Goal: Find specific page/section

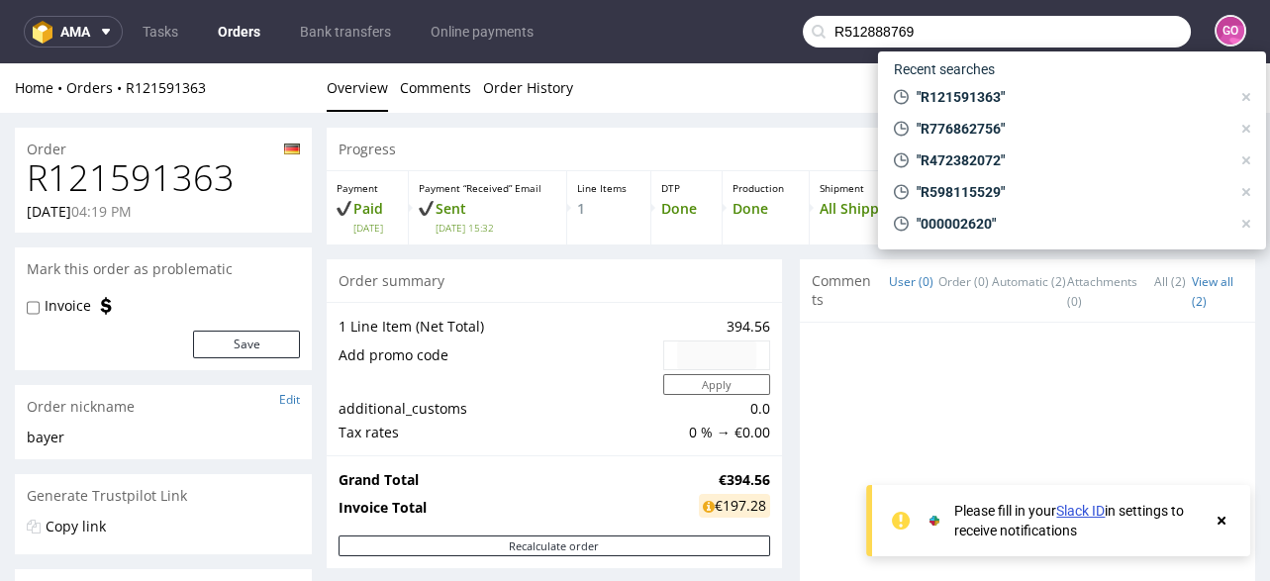
scroll to position [712, 0]
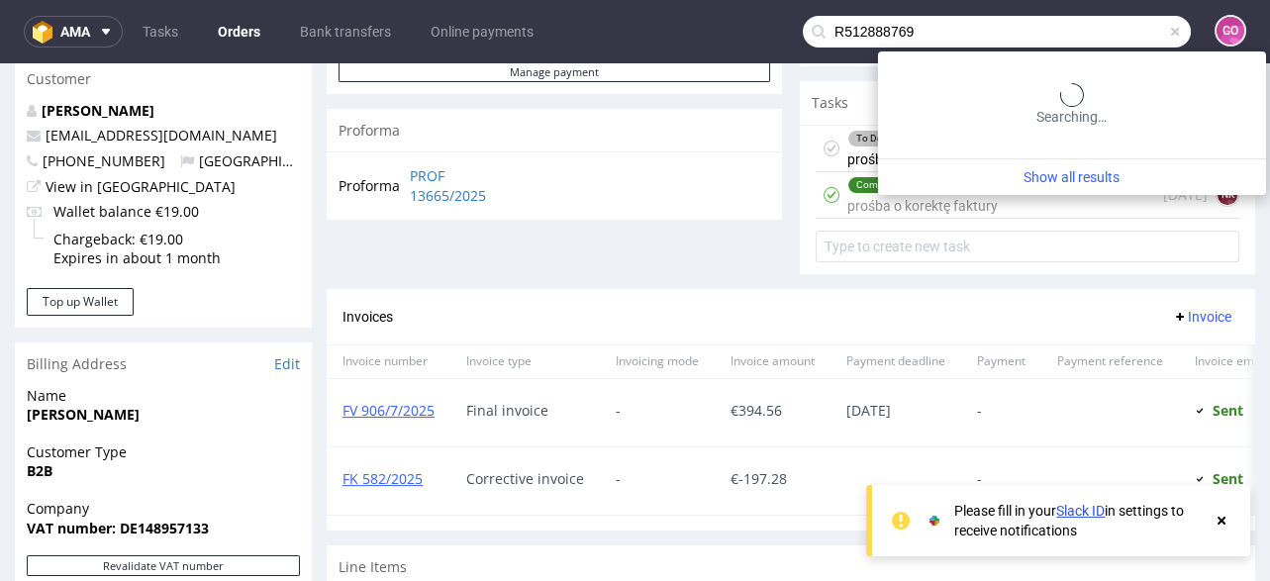
type input "R512888769"
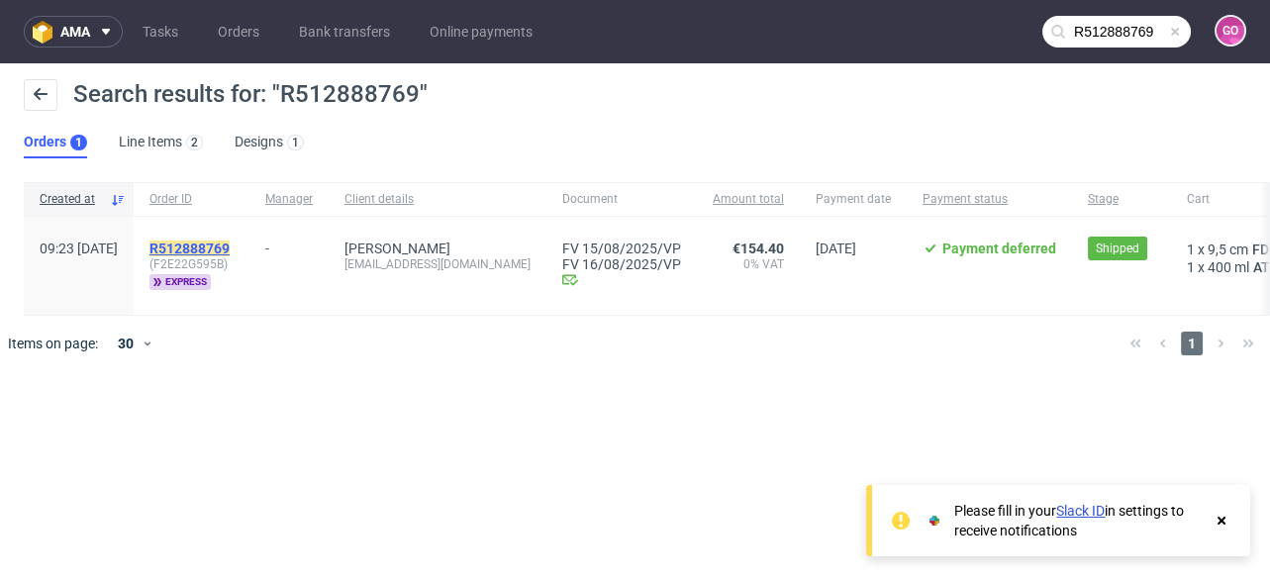
click at [230, 243] on mark "R512888769" at bounding box center [189, 249] width 80 height 16
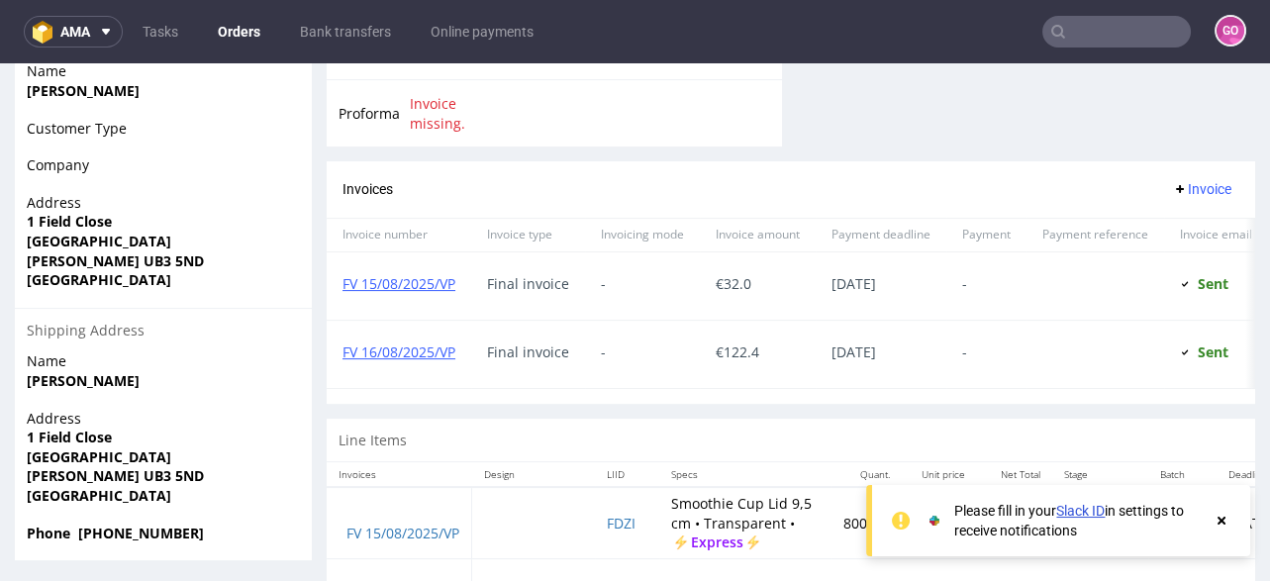
scroll to position [979, 0]
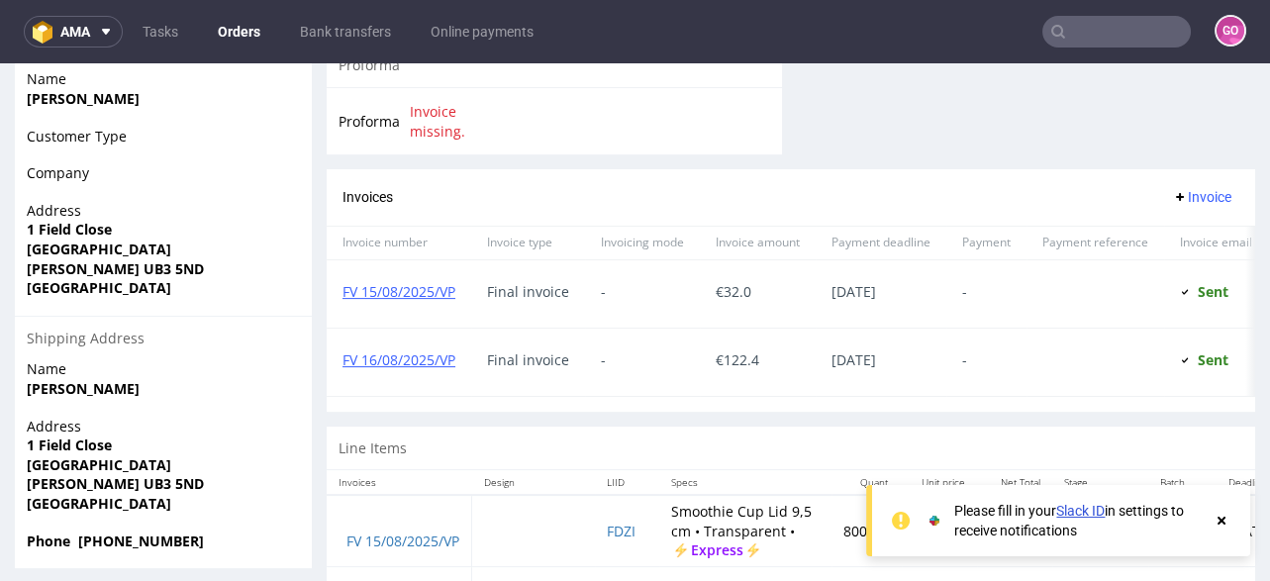
click at [1115, 42] on input "text" at bounding box center [1116, 32] width 148 height 32
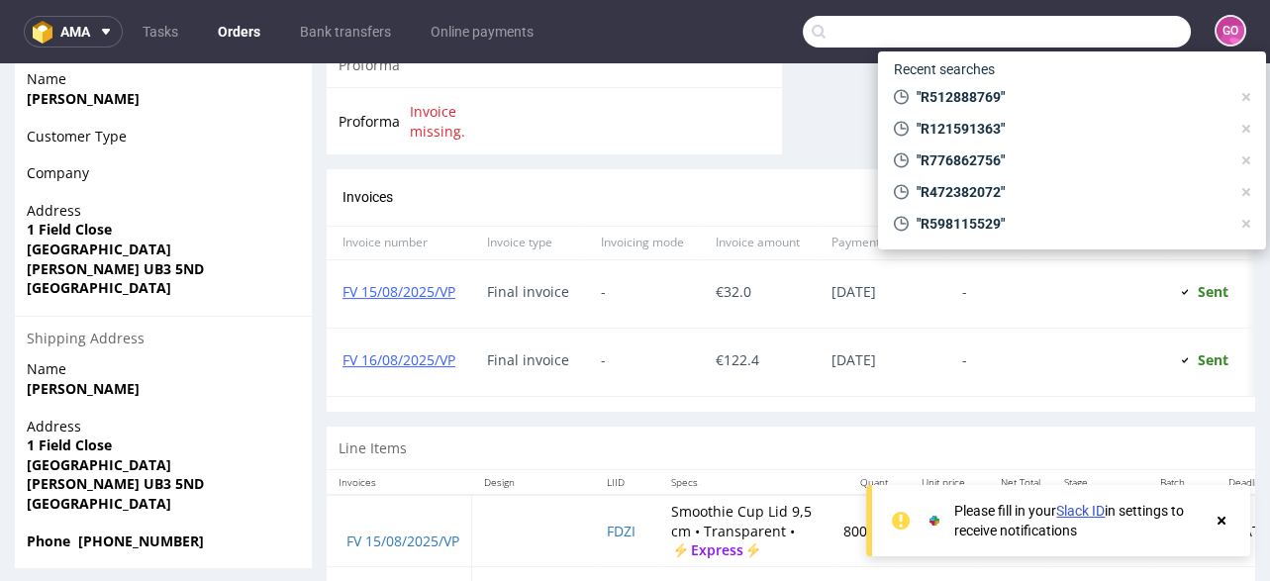
paste input "R648644272"
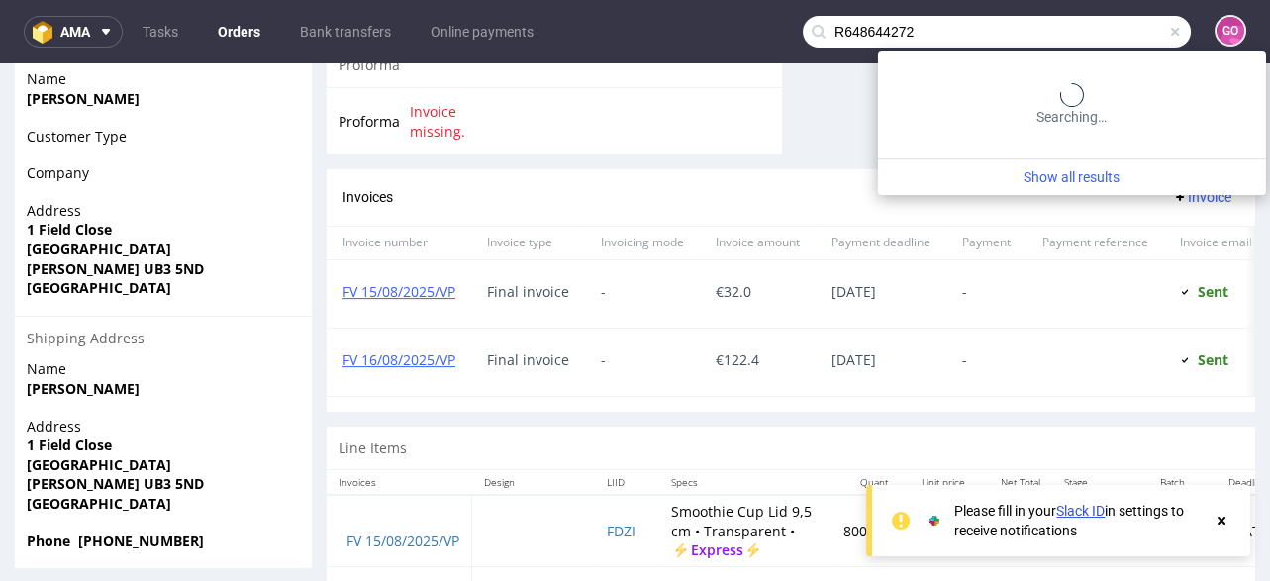
type input "R648644272"
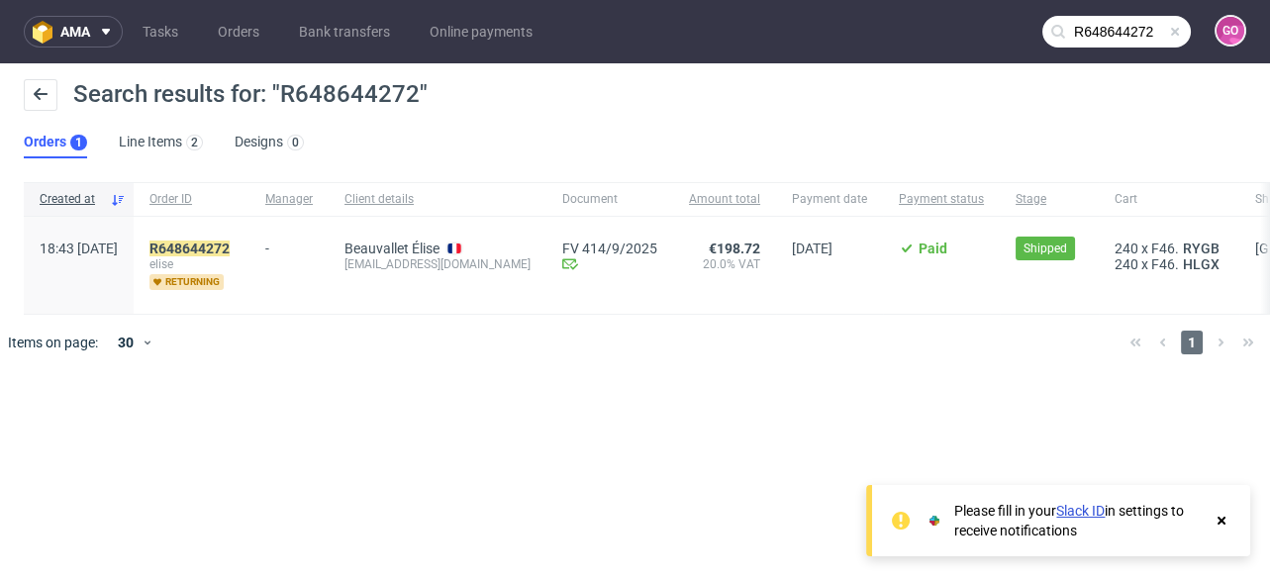
click at [234, 256] on span "elise" at bounding box center [191, 264] width 84 height 16
click at [230, 244] on mark "R648644272" at bounding box center [189, 249] width 80 height 16
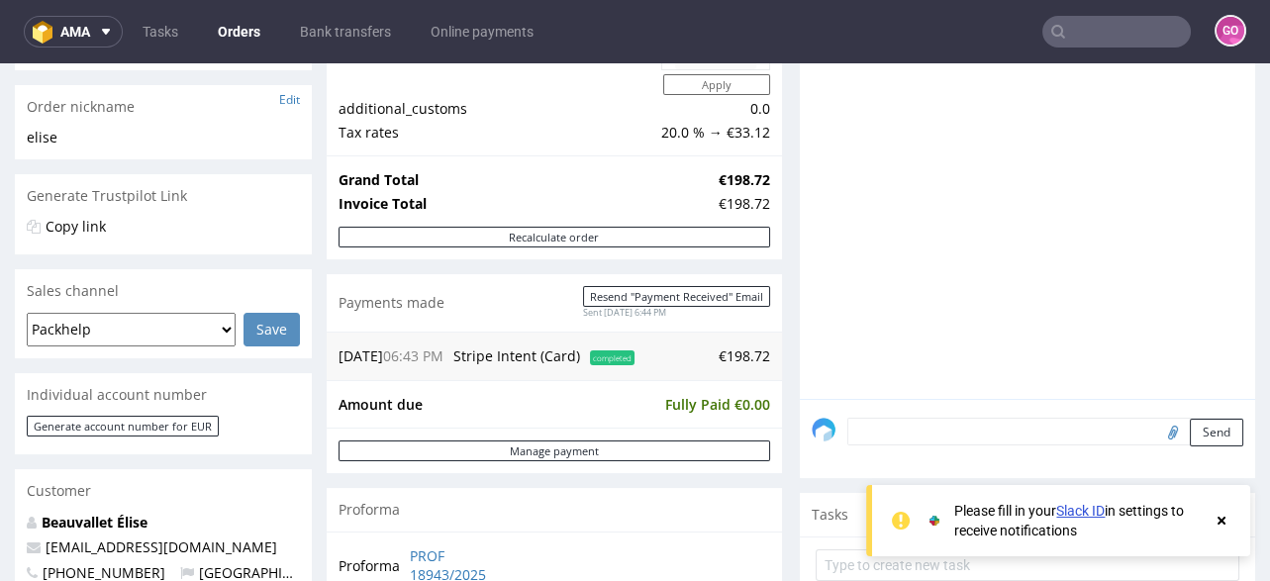
scroll to position [396, 0]
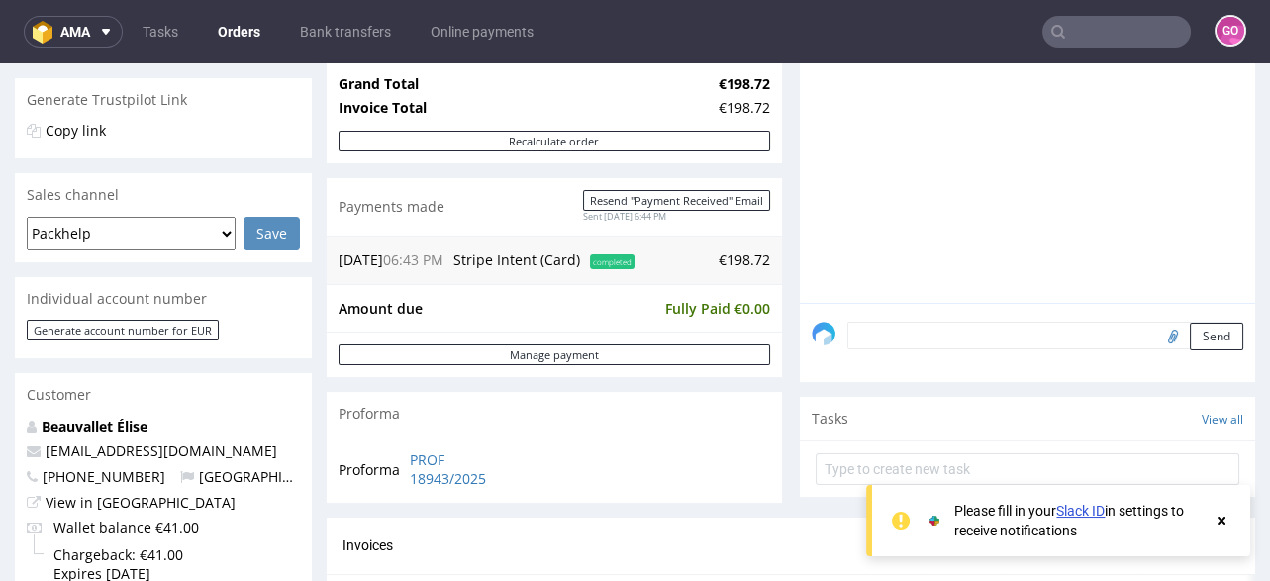
click at [1108, 23] on input "text" at bounding box center [1116, 32] width 148 height 32
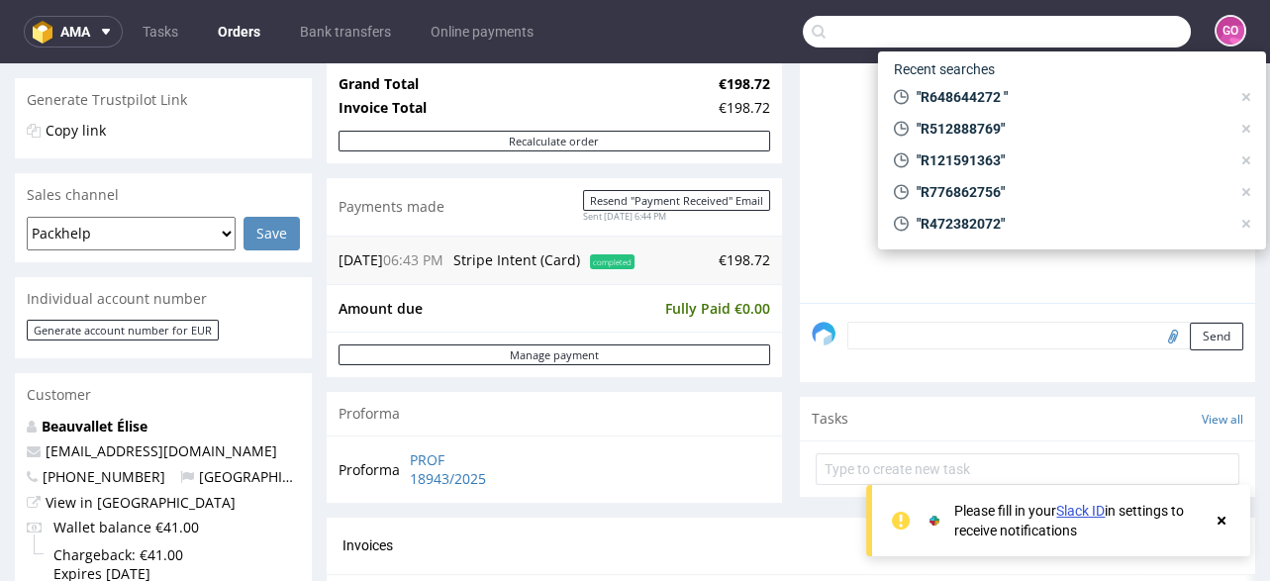
paste input "R673518624"
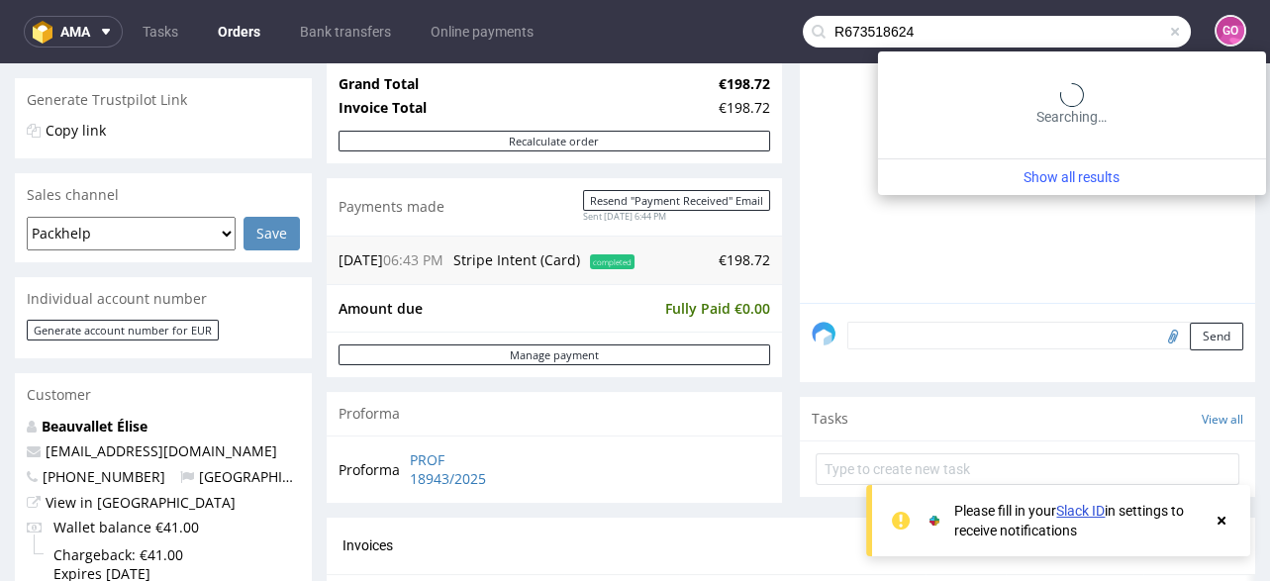
type input "R673518624"
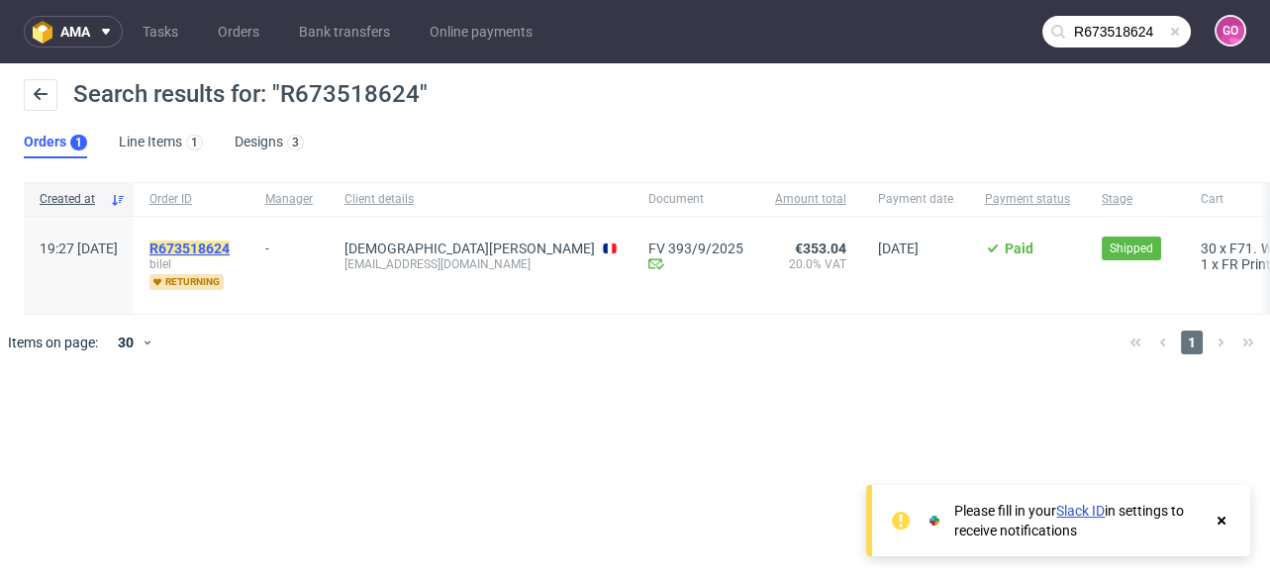
click at [230, 241] on mark "R673518624" at bounding box center [189, 249] width 80 height 16
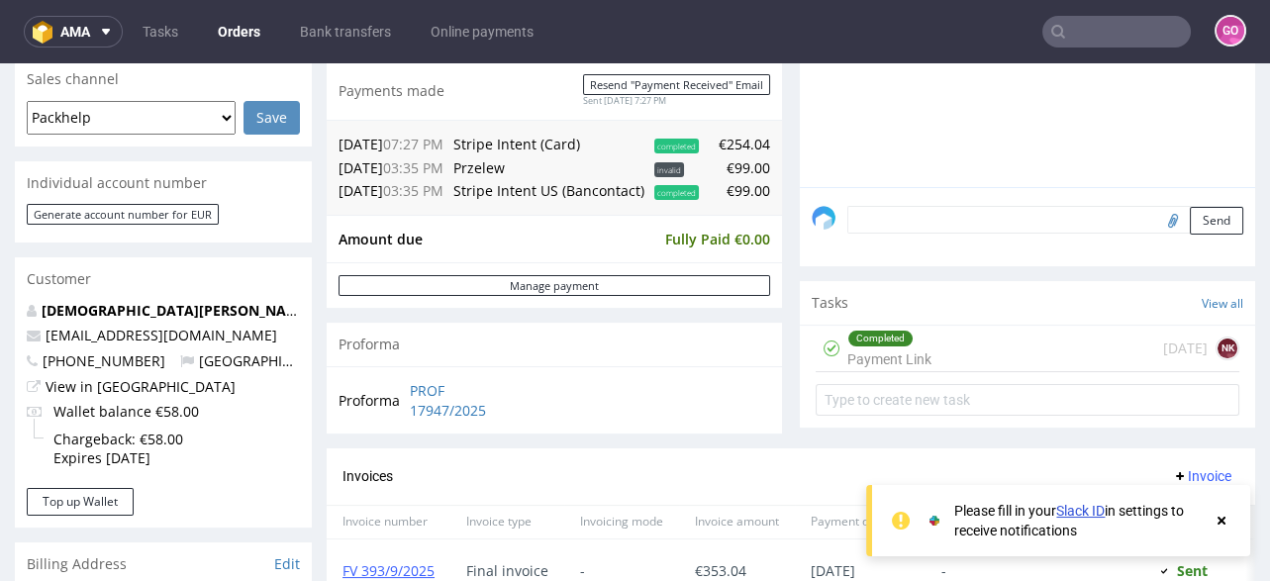
scroll to position [475, 0]
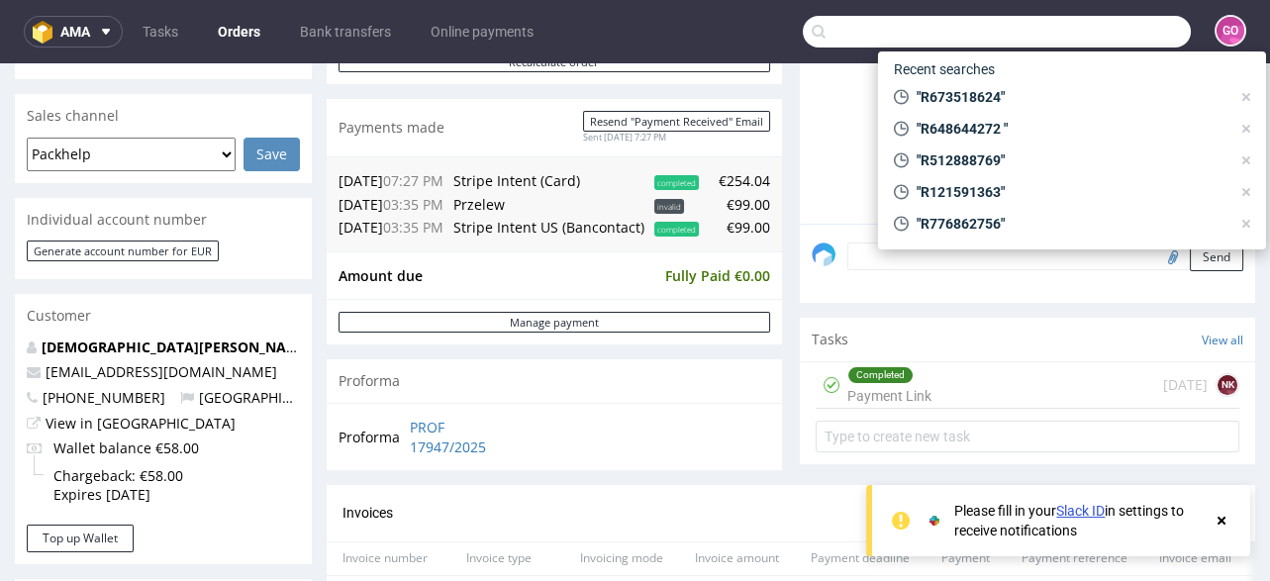
click at [1107, 34] on input "text" at bounding box center [997, 32] width 388 height 32
paste input "R772820330"
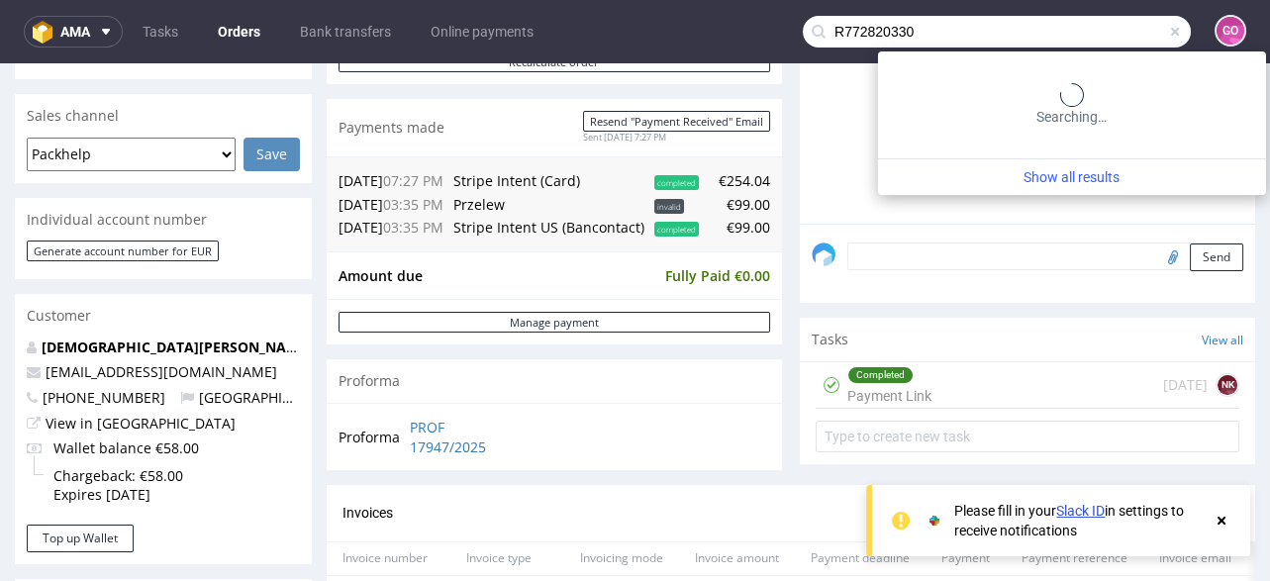
type input "R772820330"
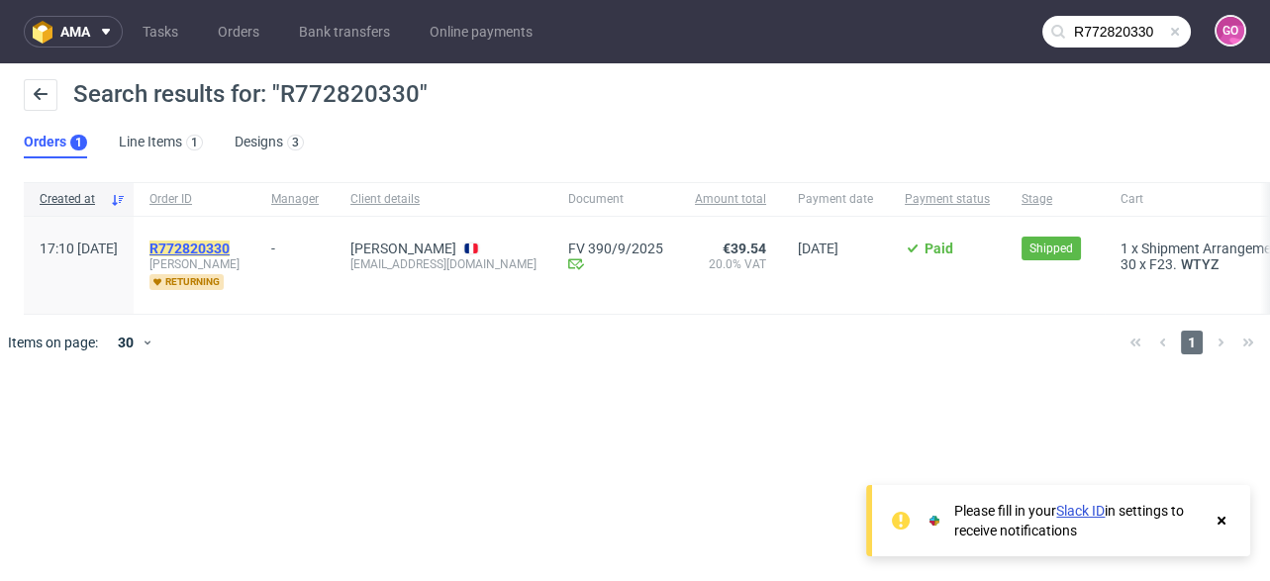
click at [215, 241] on mark "R772820330" at bounding box center [189, 249] width 80 height 16
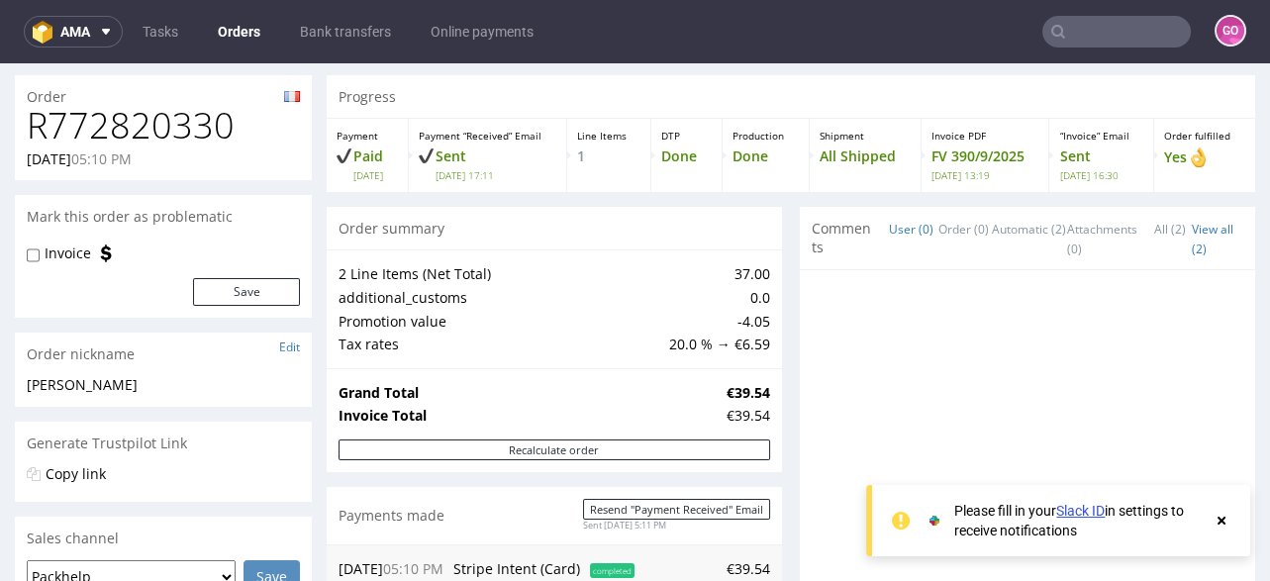
scroll to position [316, 0]
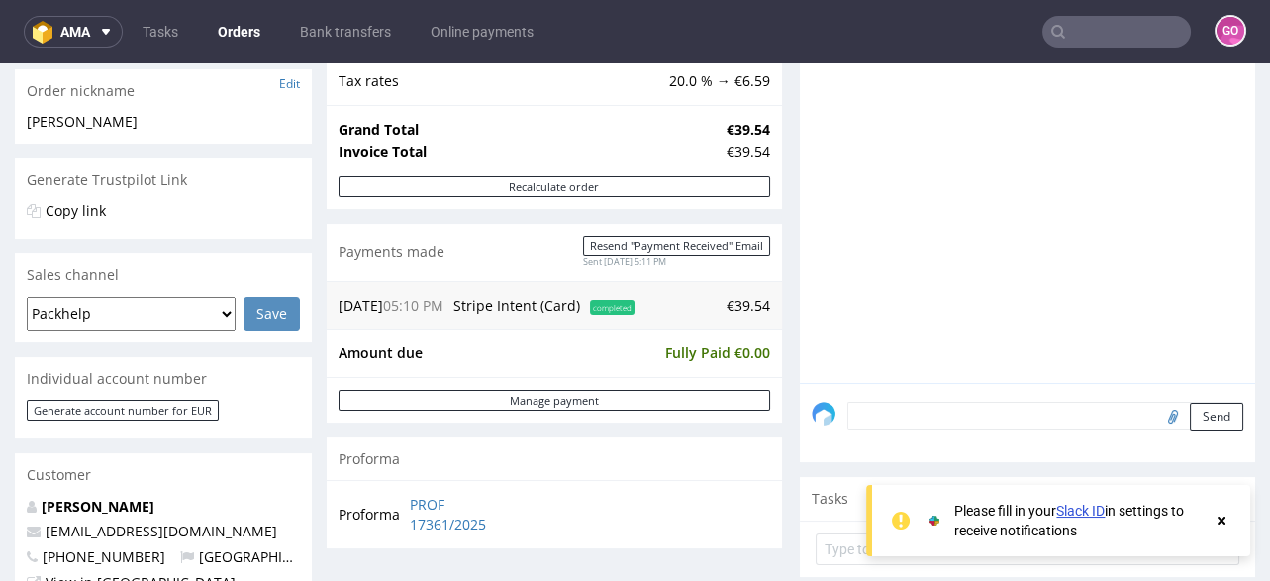
click at [1078, 49] on nav "ama Tasks Orders Bank transfers Online payments GO" at bounding box center [635, 31] width 1270 height 63
click at [1092, 32] on input "text" at bounding box center [1116, 32] width 148 height 32
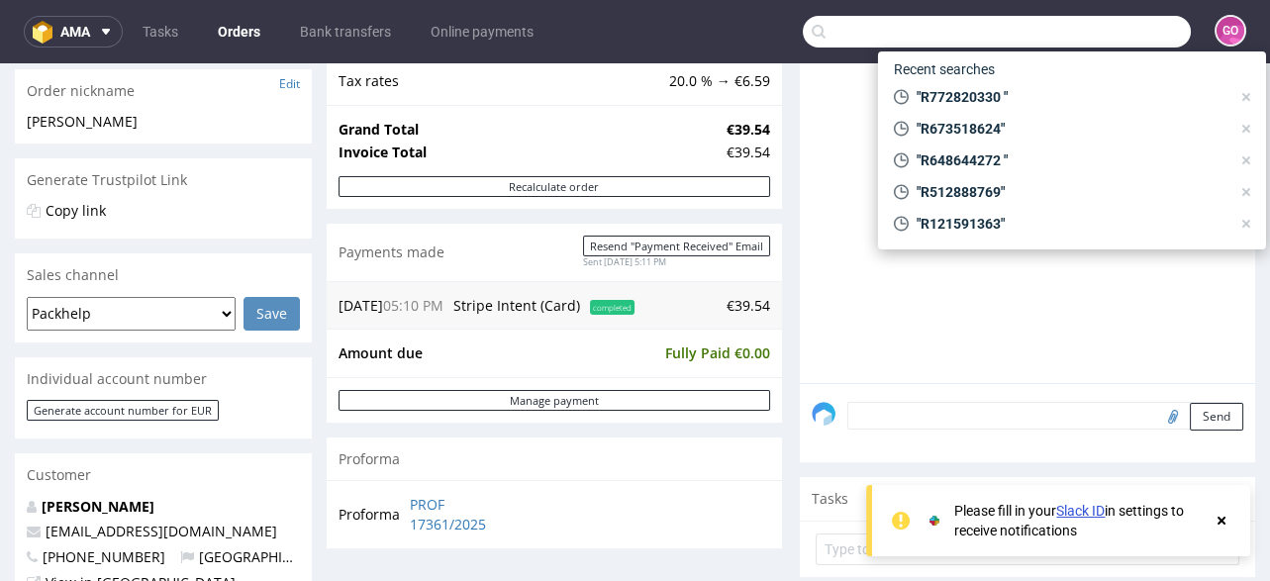
paste input "R728080079"
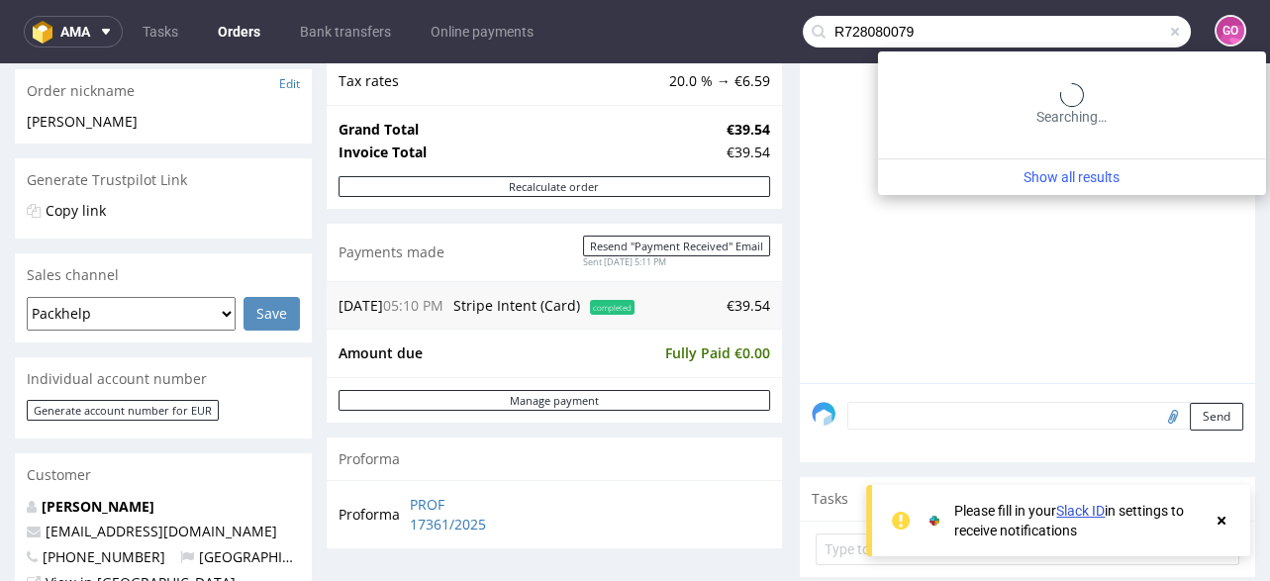
type input "R728080079"
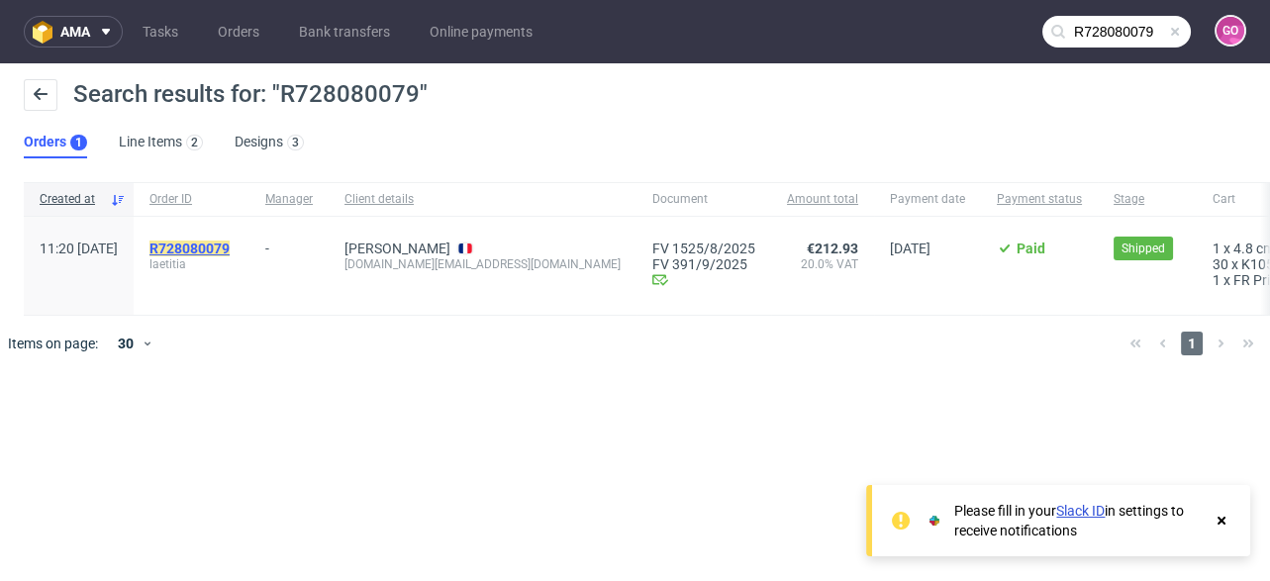
click at [230, 247] on mark "R728080079" at bounding box center [189, 249] width 80 height 16
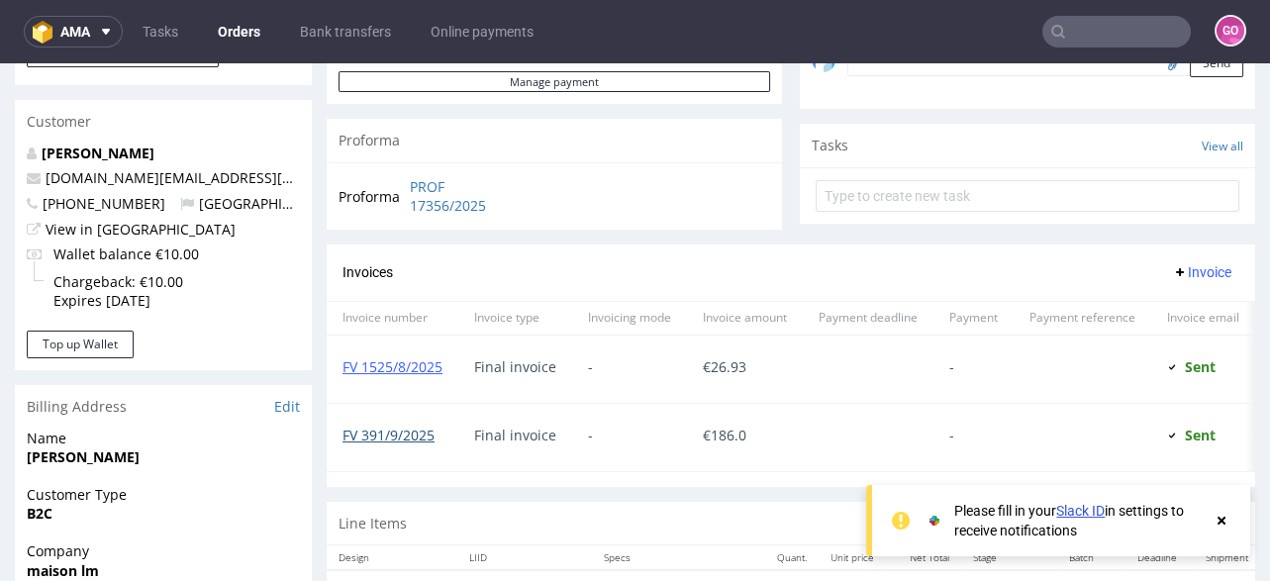
scroll to position [712, 0]
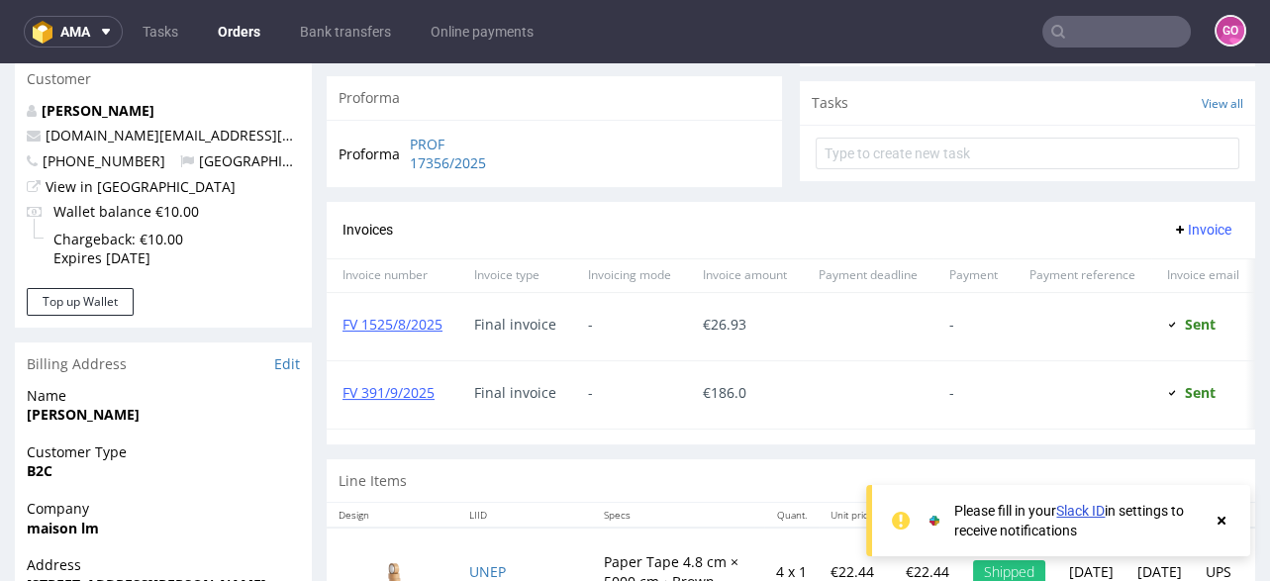
click at [1064, 28] on input "text" at bounding box center [1116, 32] width 148 height 32
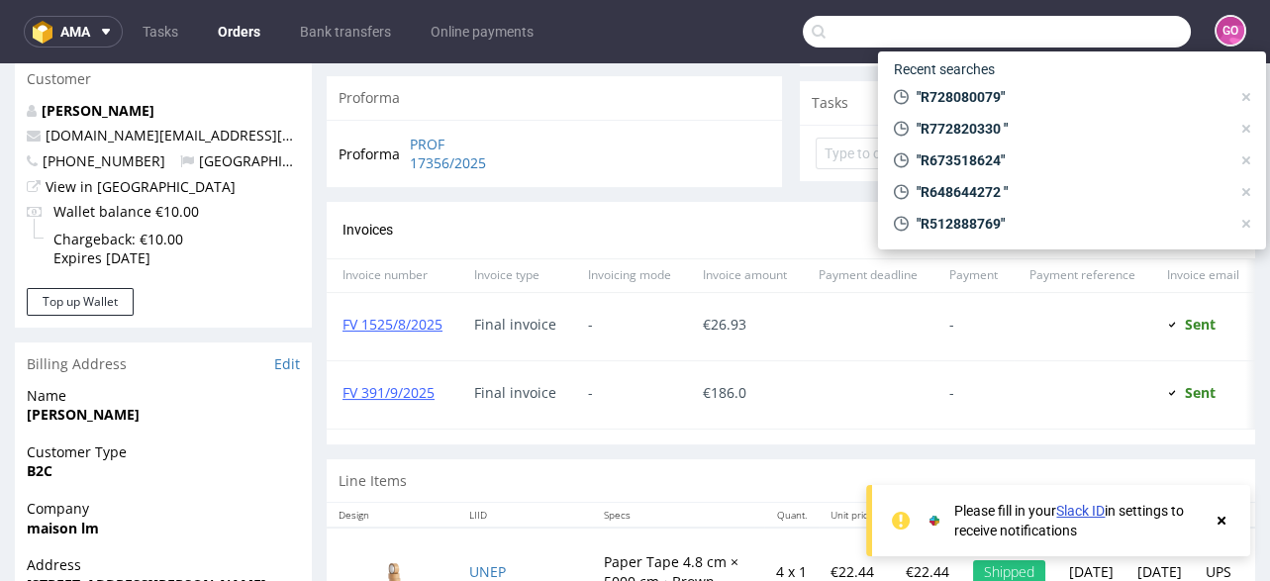
paste input "R388647318"
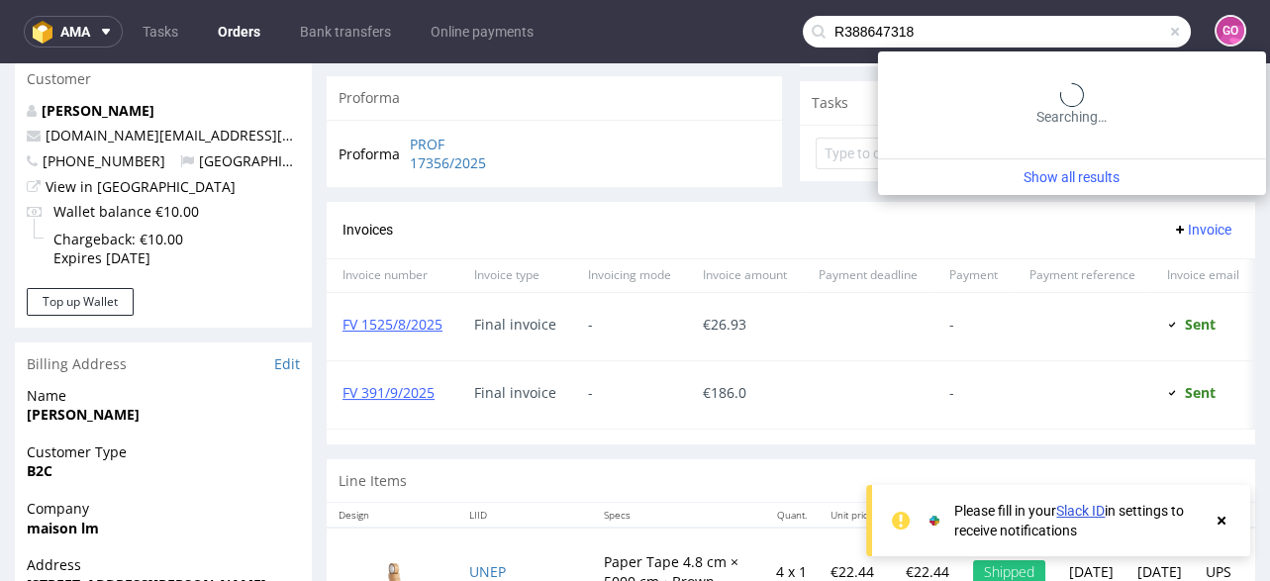
type input "R388647318"
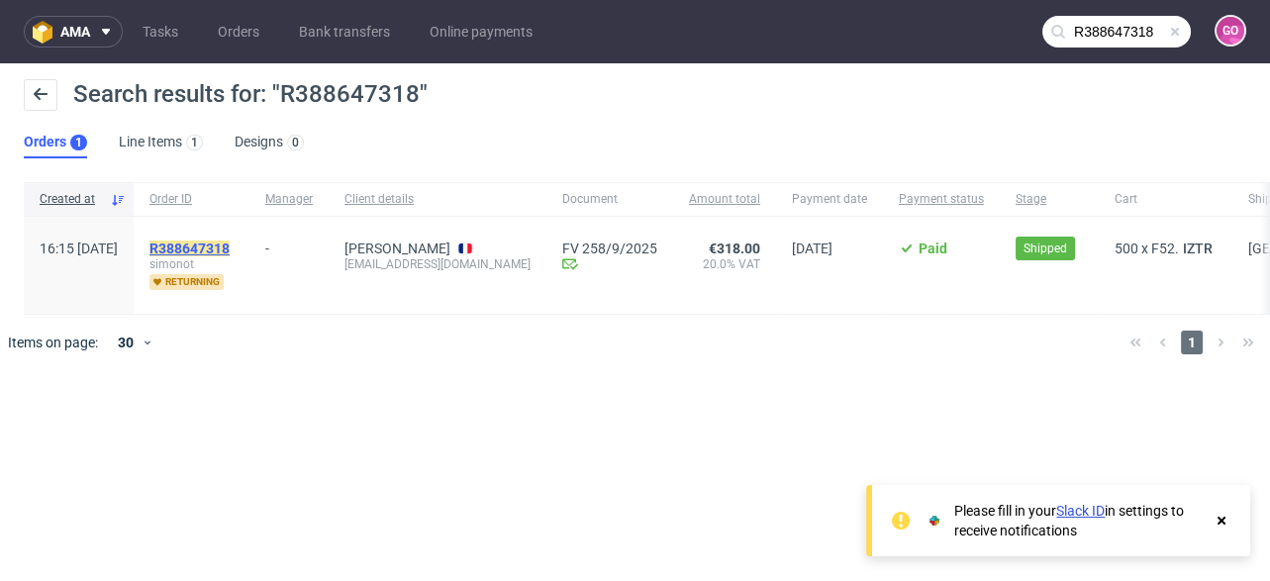
click at [230, 252] on mark "R388647318" at bounding box center [189, 249] width 80 height 16
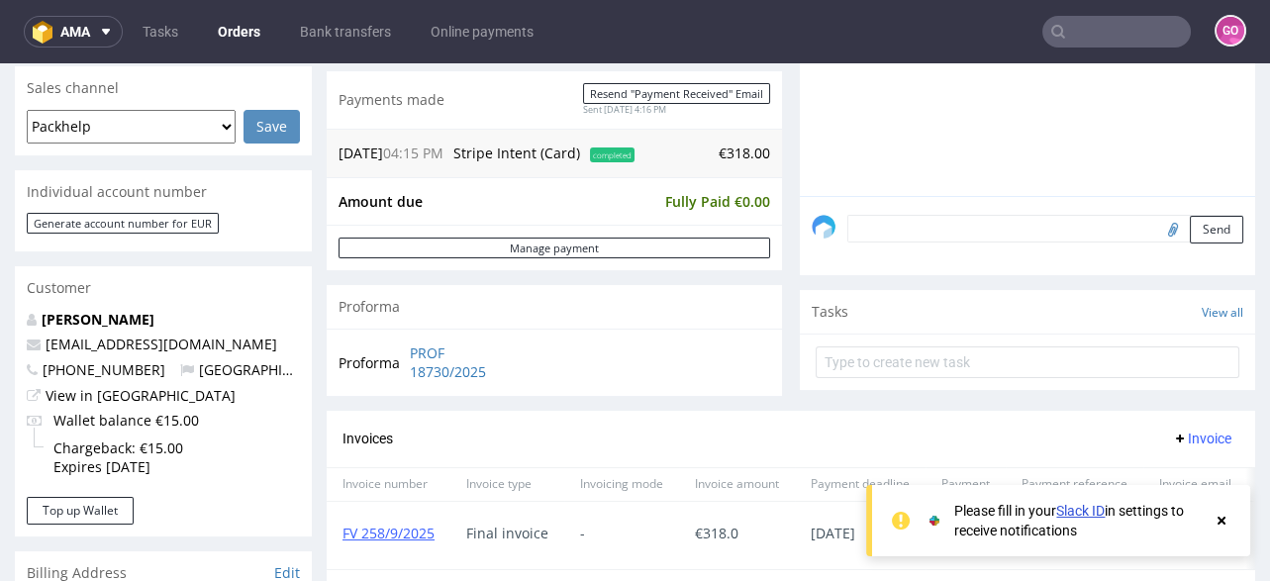
scroll to position [475, 0]
